Goal: Information Seeking & Learning: Learn about a topic

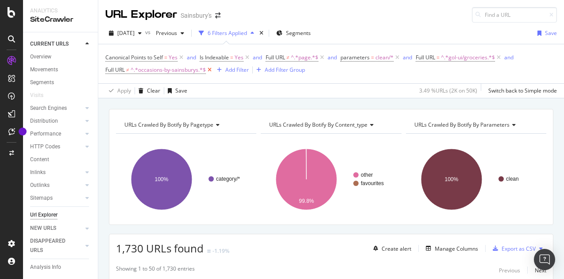
click at [209, 69] on icon at bounding box center [210, 70] width 8 height 9
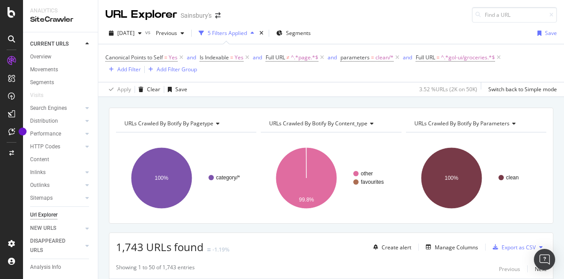
drag, startPoint x: 500, startPoint y: 55, endPoint x: 325, endPoint y: 8, distance: 181.1
click at [499, 55] on icon at bounding box center [499, 57] width 8 height 9
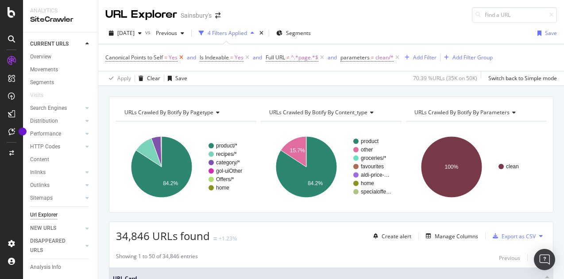
click at [181, 57] on icon at bounding box center [182, 57] width 8 height 9
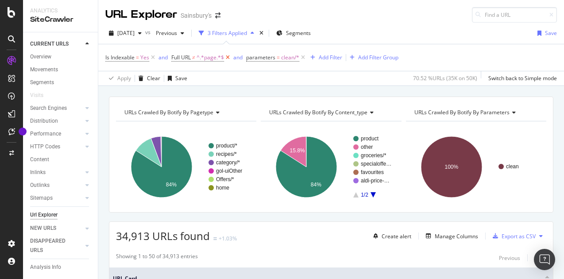
click at [227, 56] on icon at bounding box center [228, 57] width 8 height 9
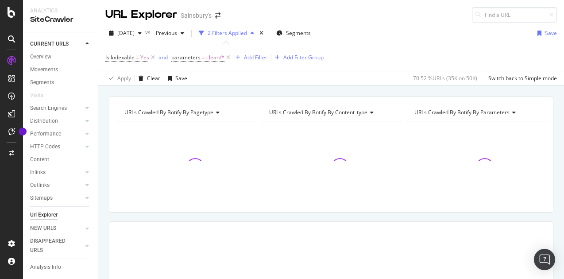
click at [254, 57] on div "Add Filter" at bounding box center [255, 58] width 23 height 8
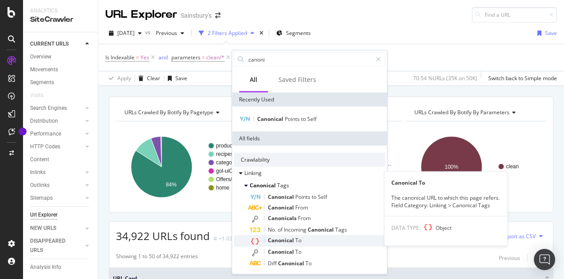
type input "canoni"
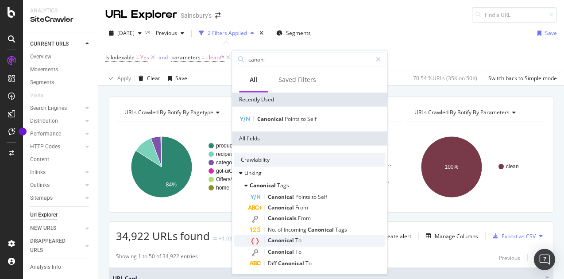
click at [310, 240] on div "Canonical To" at bounding box center [318, 241] width 136 height 12
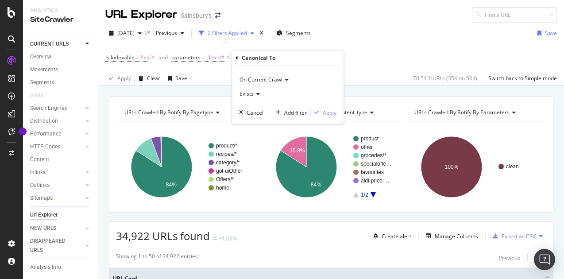
click at [248, 92] on span "Exists" at bounding box center [247, 94] width 14 height 8
click at [251, 123] on span "Doesn't exist" at bounding box center [260, 124] width 32 height 8
click at [329, 111] on div "Apply" at bounding box center [330, 113] width 14 height 8
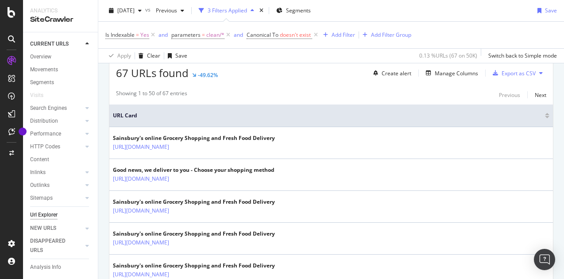
scroll to position [177, 0]
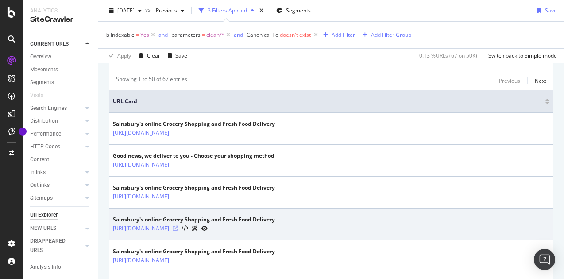
click at [178, 226] on icon at bounding box center [175, 228] width 5 height 5
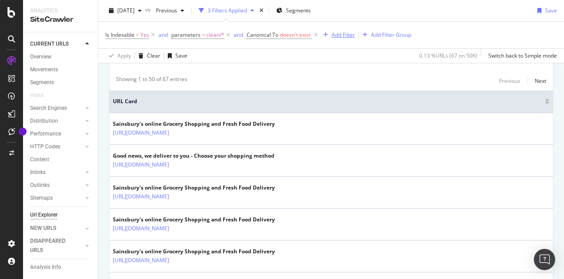
click at [338, 34] on div "Add Filter" at bounding box center [343, 35] width 23 height 8
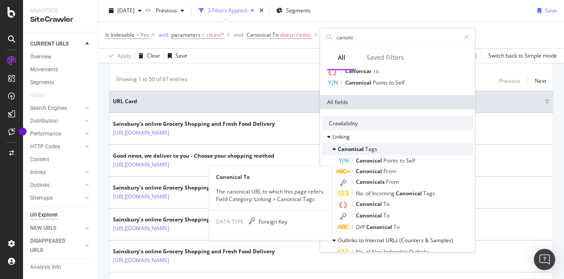
scroll to position [0, 0]
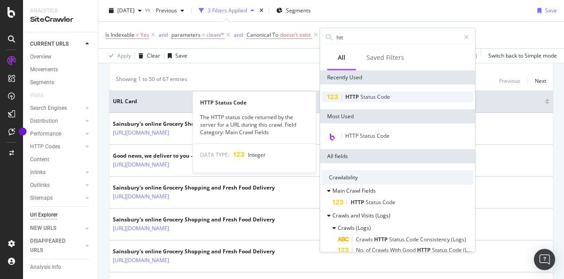
type input "htt"
click at [401, 95] on div "HTTP Status Code" at bounding box center [397, 97] width 151 height 11
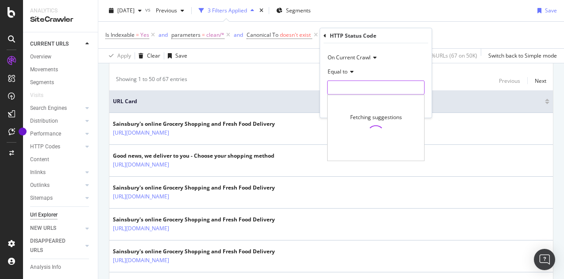
click at [353, 82] on input "number" at bounding box center [375, 88] width 97 height 14
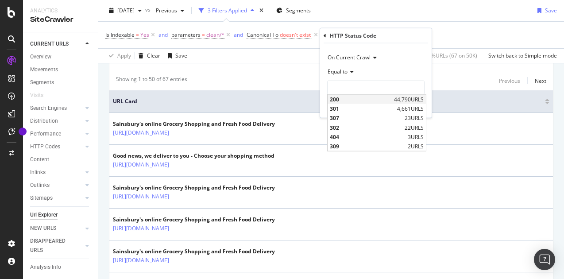
click at [345, 96] on span "200" at bounding box center [361, 100] width 62 height 8
type input "200"
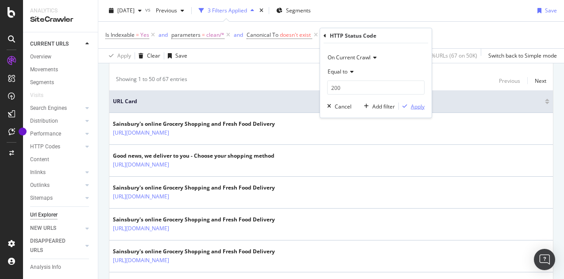
click at [415, 105] on div "Apply" at bounding box center [418, 106] width 14 height 8
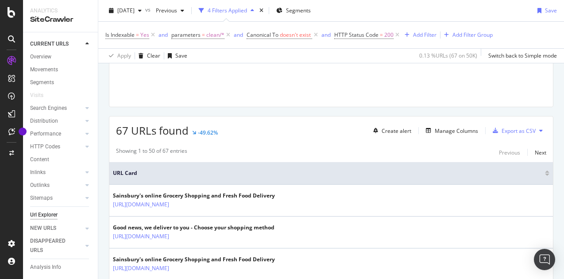
scroll to position [177, 0]
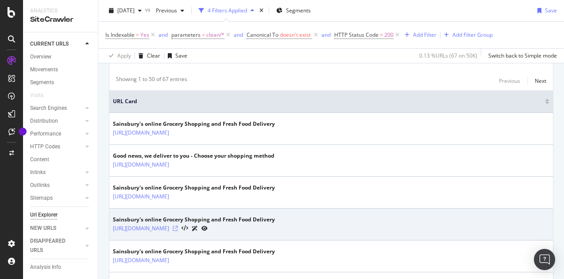
click at [178, 226] on icon at bounding box center [175, 228] width 5 height 5
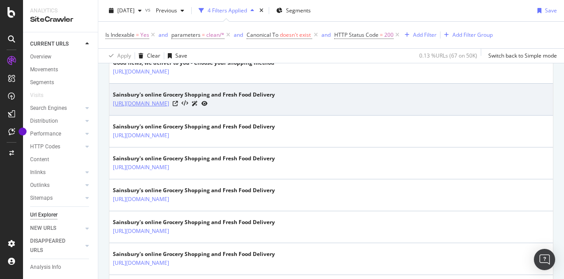
scroll to position [310, 0]
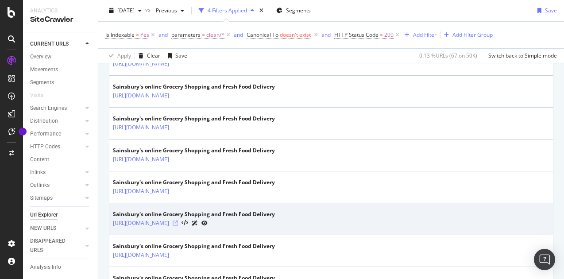
click at [178, 221] on icon at bounding box center [175, 223] width 5 height 5
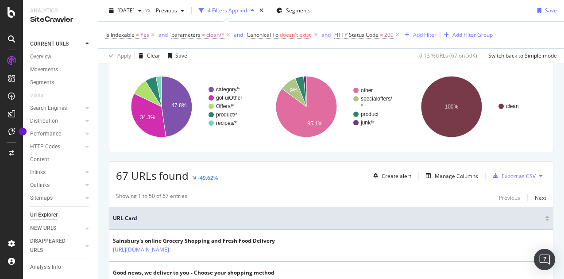
scroll to position [44, 0]
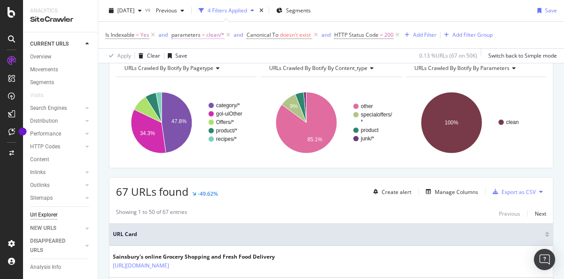
click at [226, 34] on icon at bounding box center [229, 35] width 8 height 9
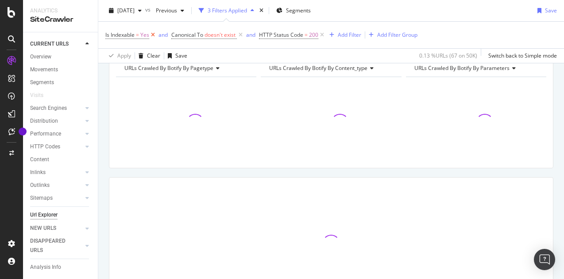
click at [153, 36] on icon at bounding box center [153, 35] width 8 height 9
